Goal: Navigation & Orientation: Find specific page/section

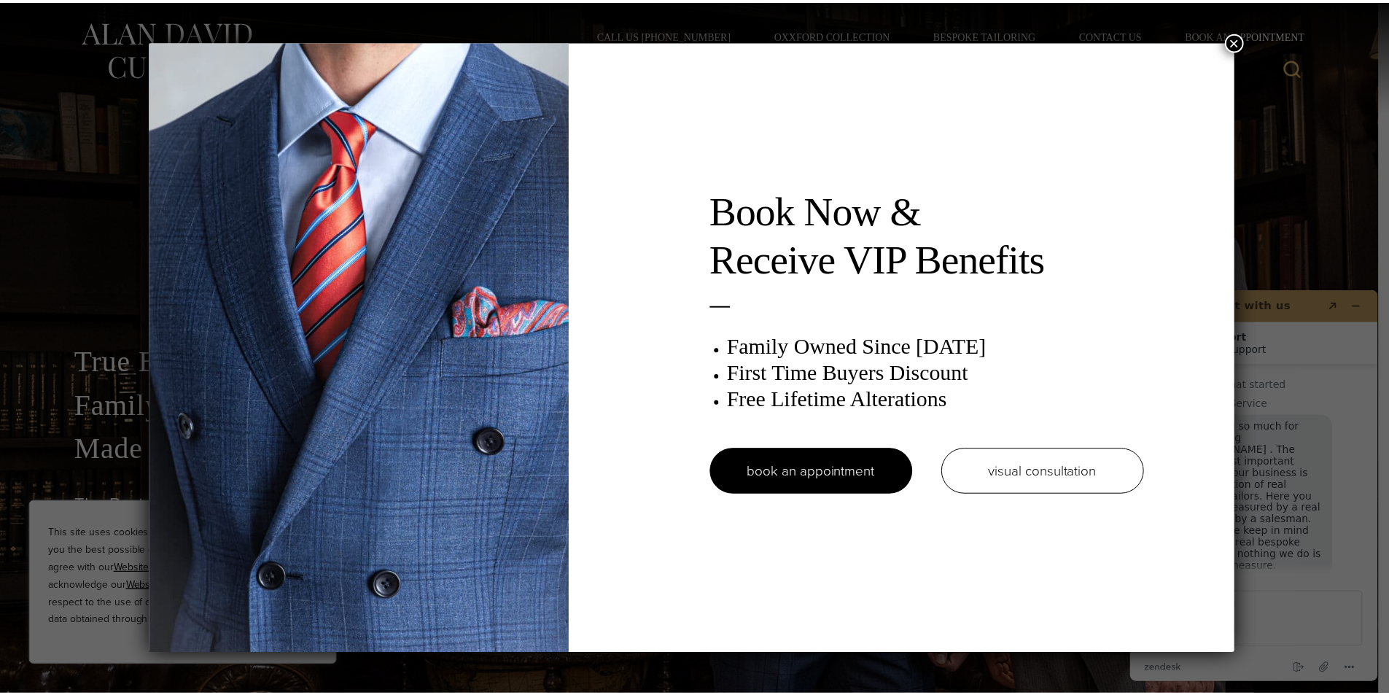
scroll to position [18, 0]
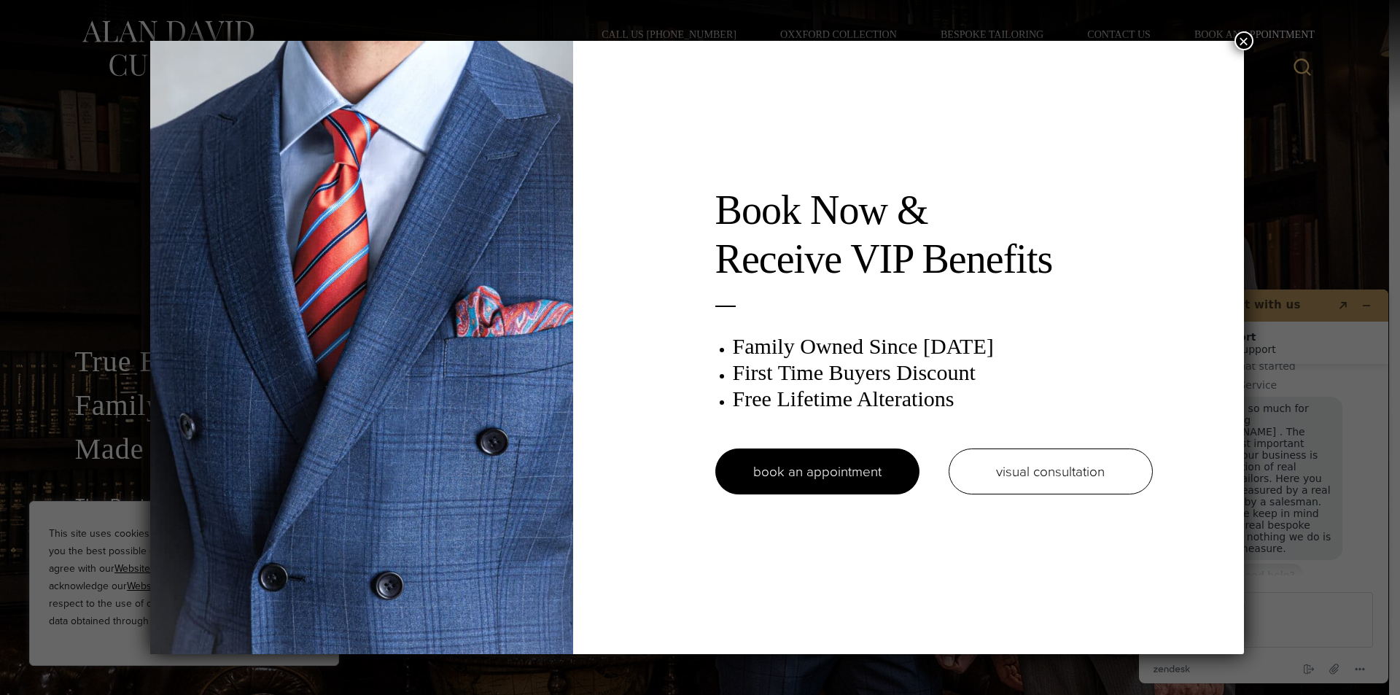
click at [1243, 44] on button "×" at bounding box center [1243, 40] width 19 height 19
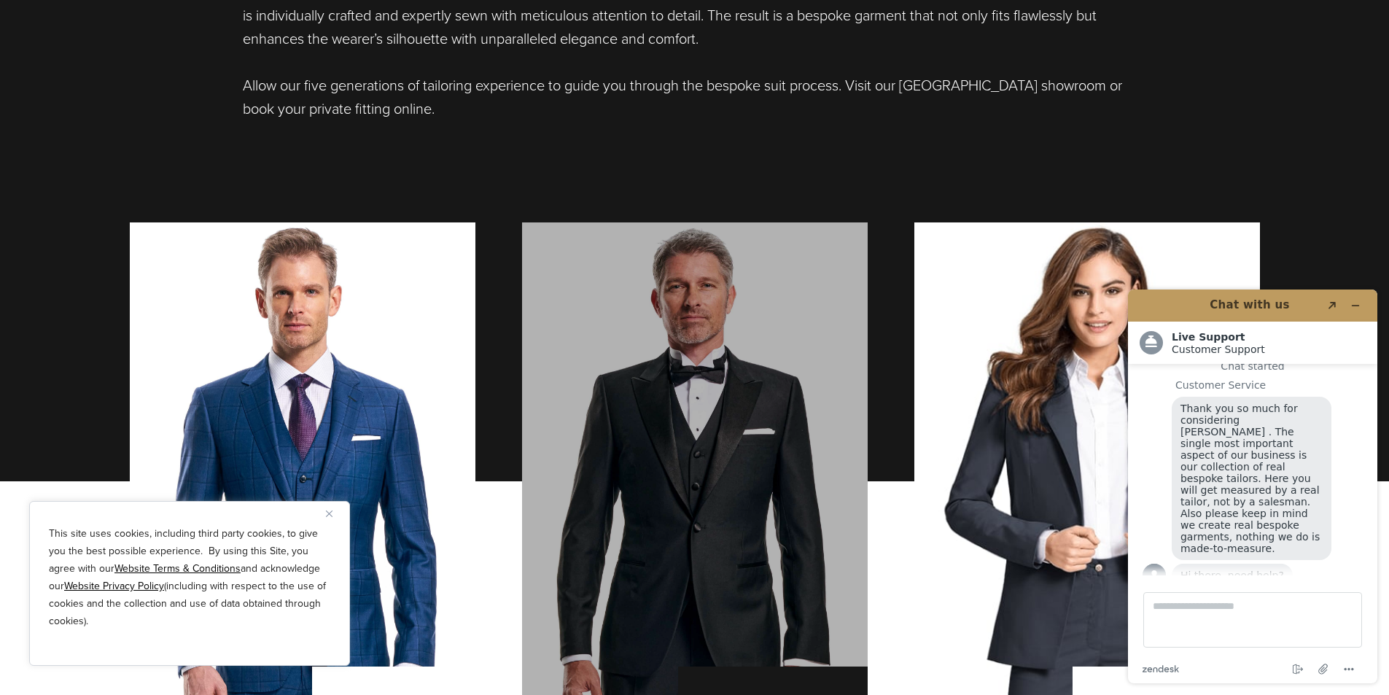
scroll to position [1239, 0]
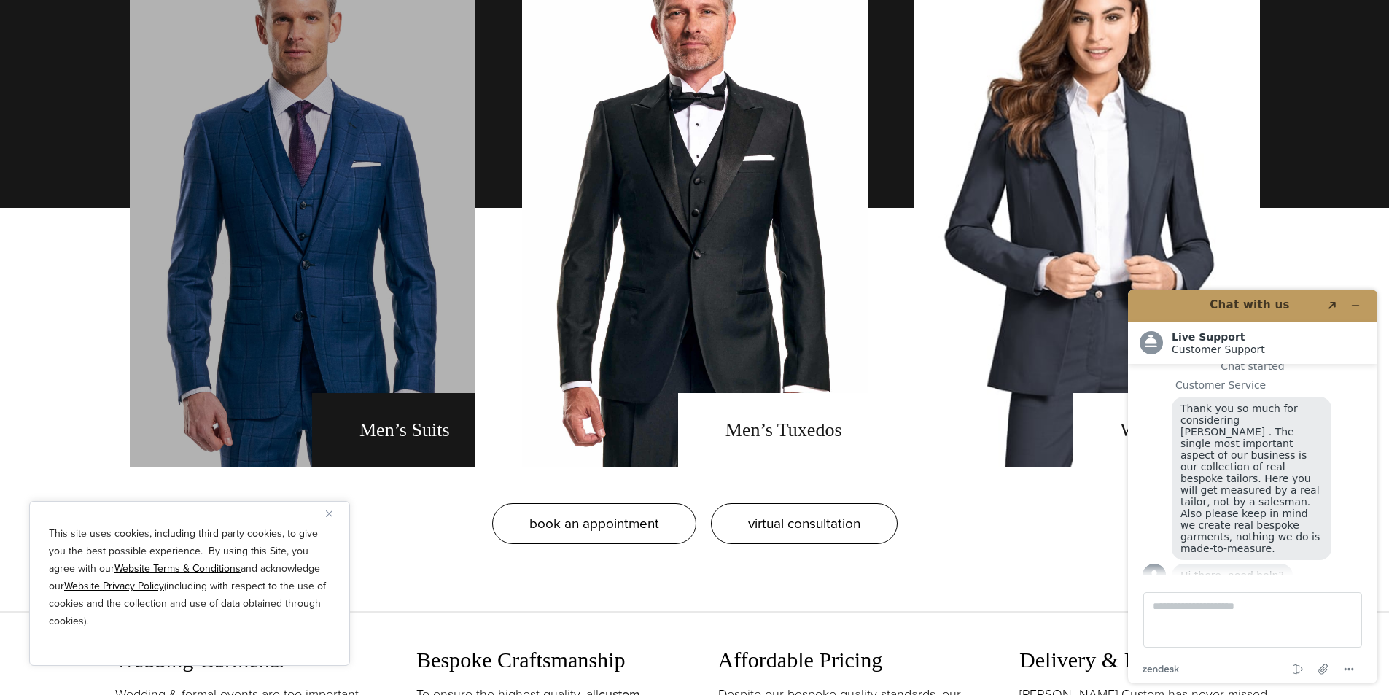
click at [408, 237] on link "men's suits" at bounding box center [303, 208] width 346 height 518
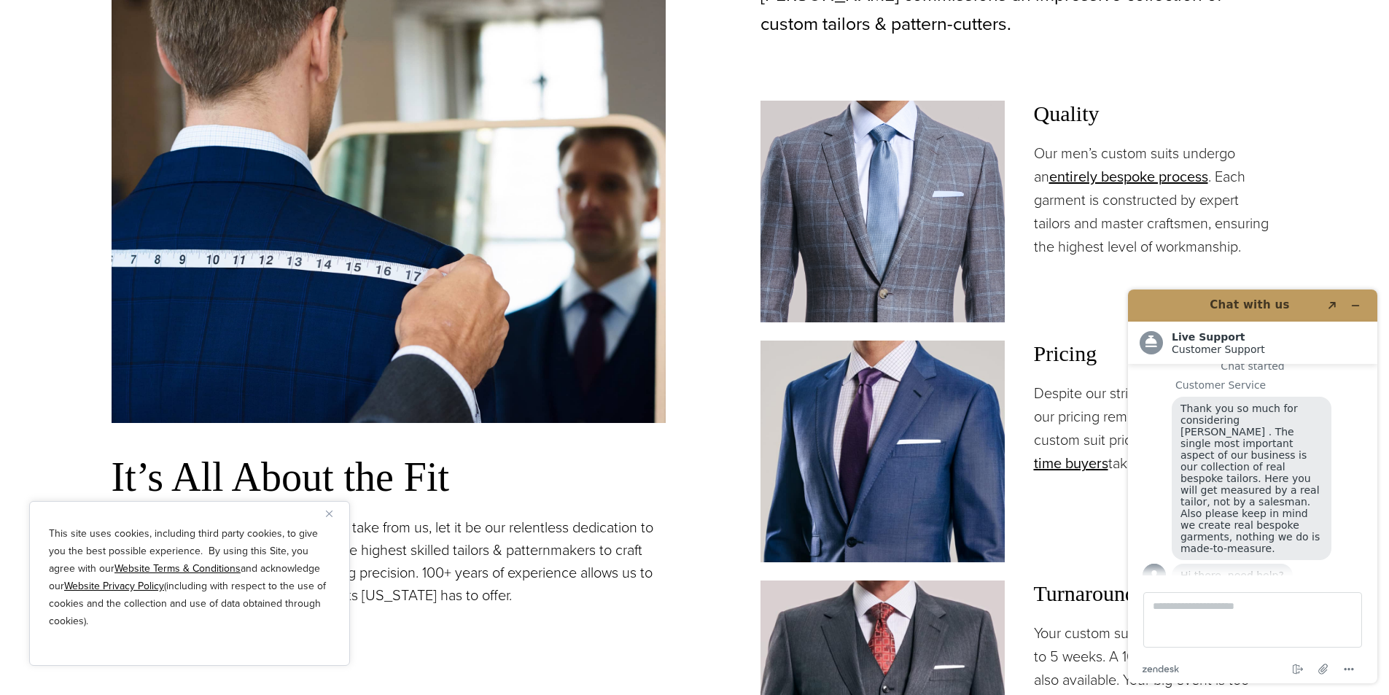
scroll to position [1093, 0]
click at [1358, 297] on button "Minimize widget" at bounding box center [1355, 305] width 23 height 20
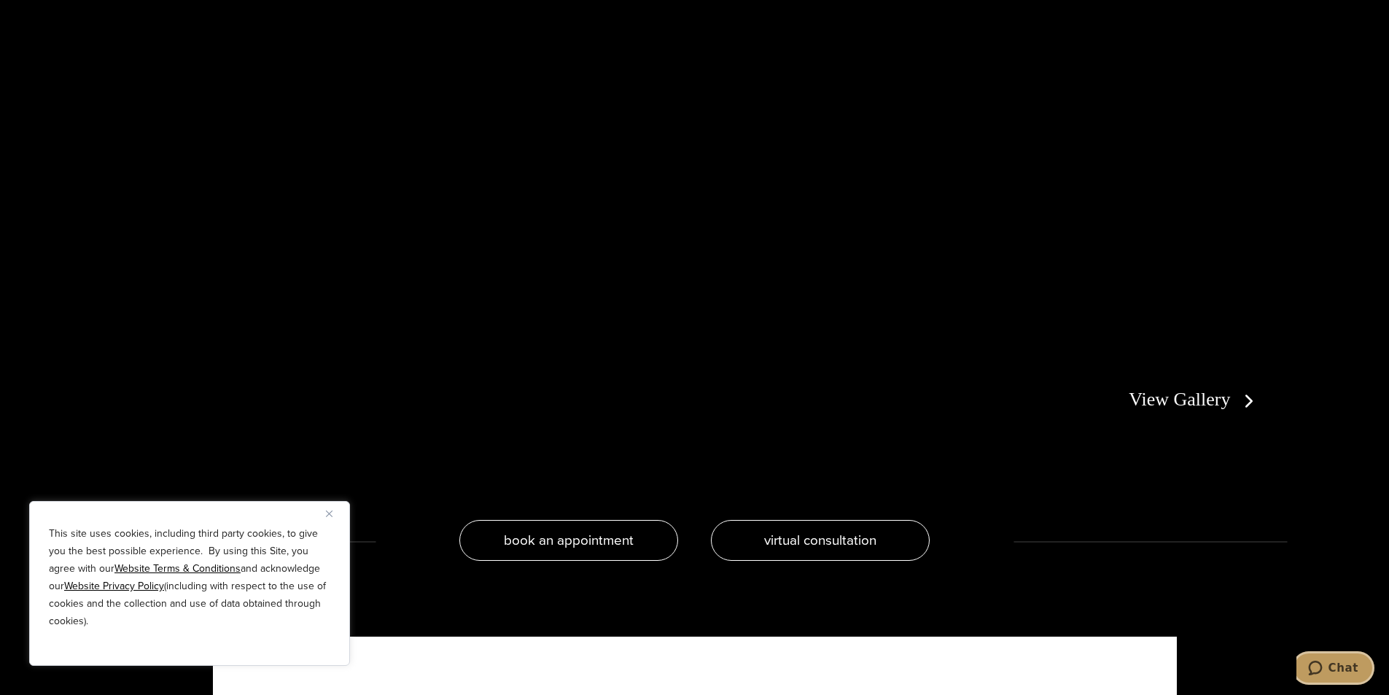
scroll to position [3208, 0]
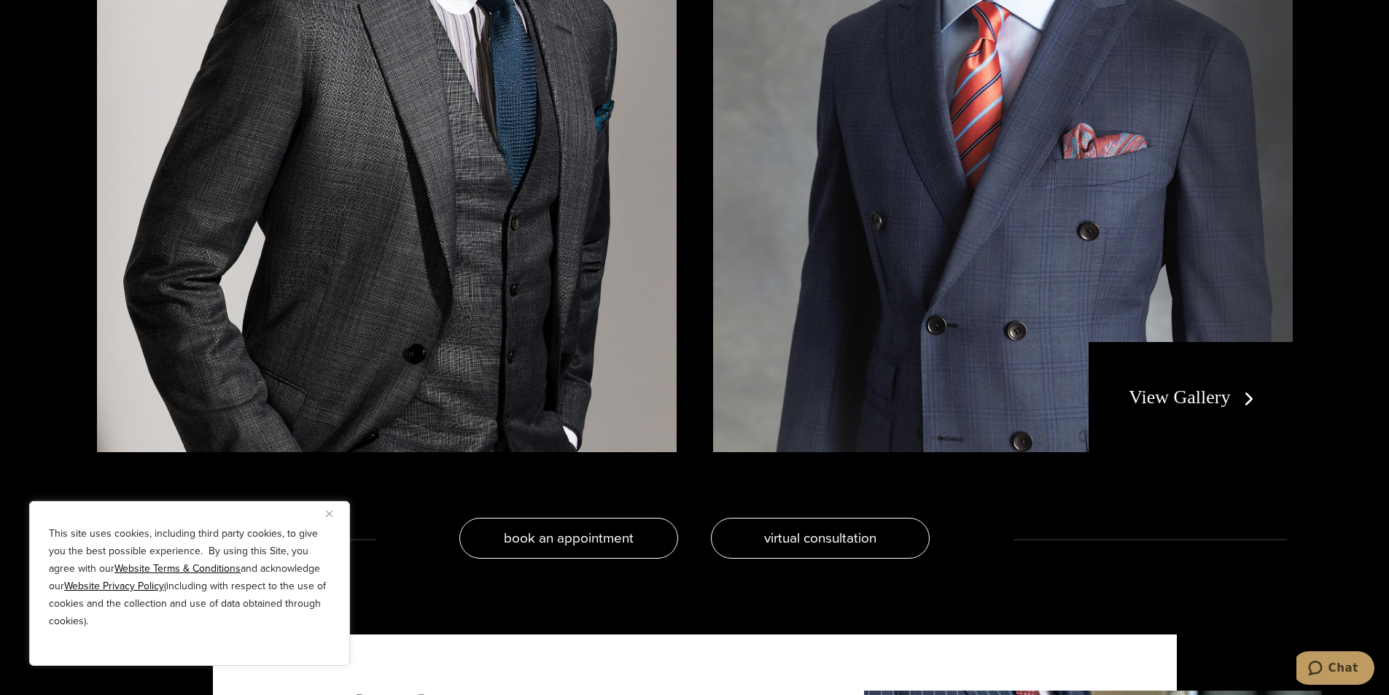
click at [1216, 386] on link "View Gallery" at bounding box center [1193, 396] width 130 height 21
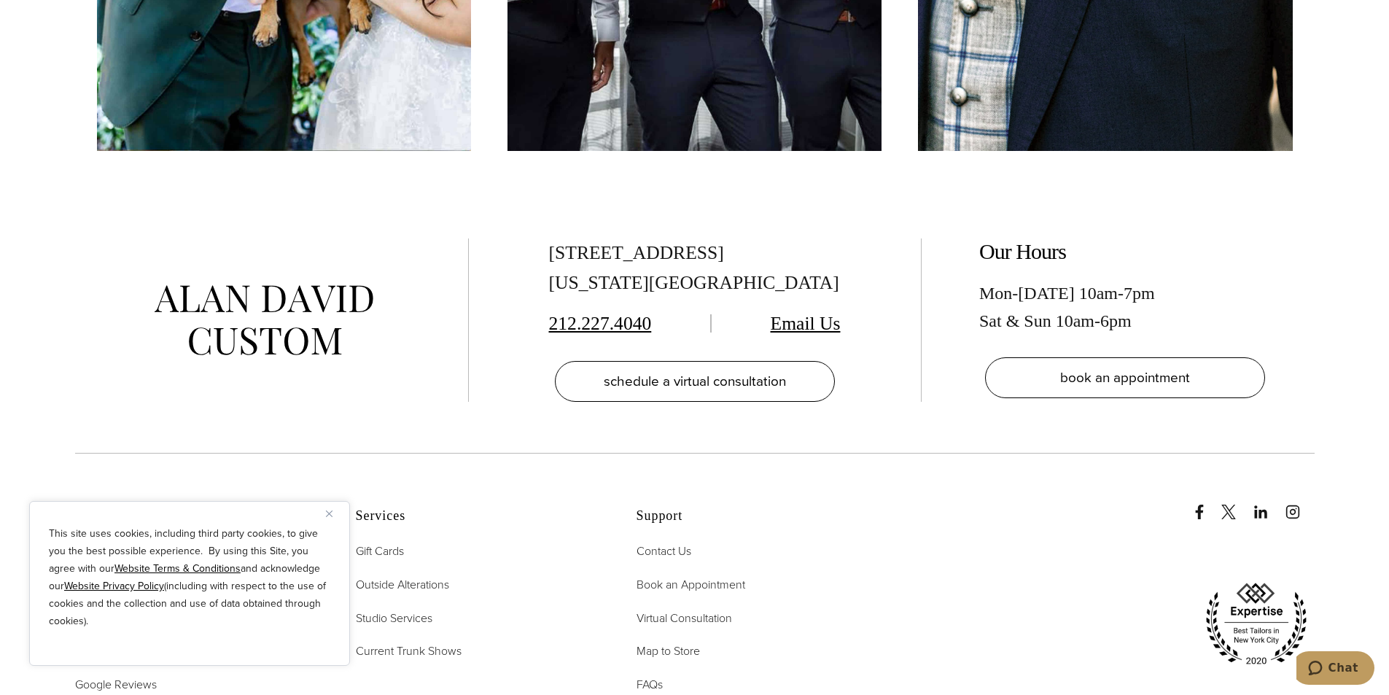
scroll to position [7946, 0]
